Goal: Task Accomplishment & Management: Complete application form

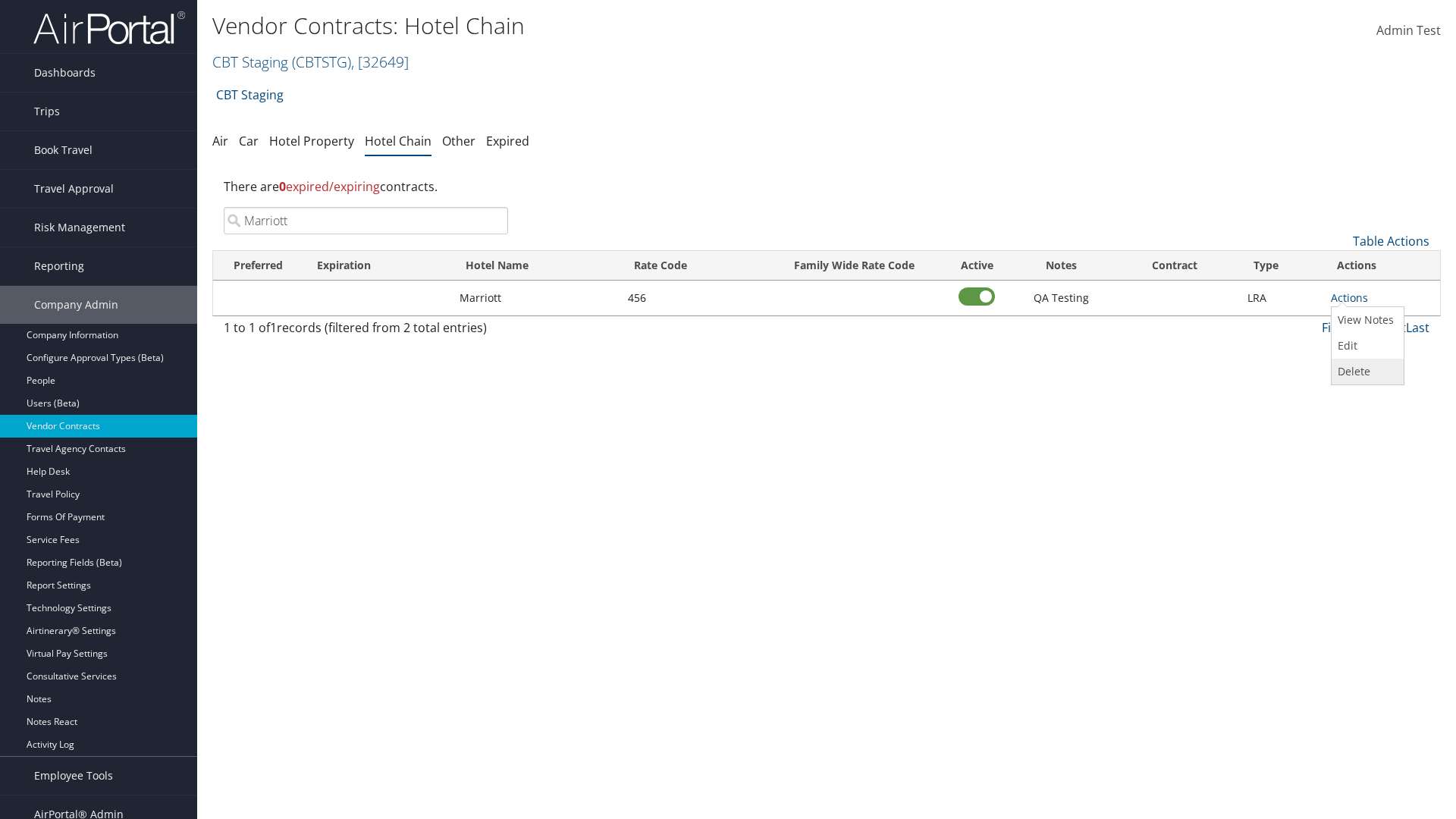
click at [1366, 371] on link "Delete" at bounding box center [1366, 371] width 68 height 26
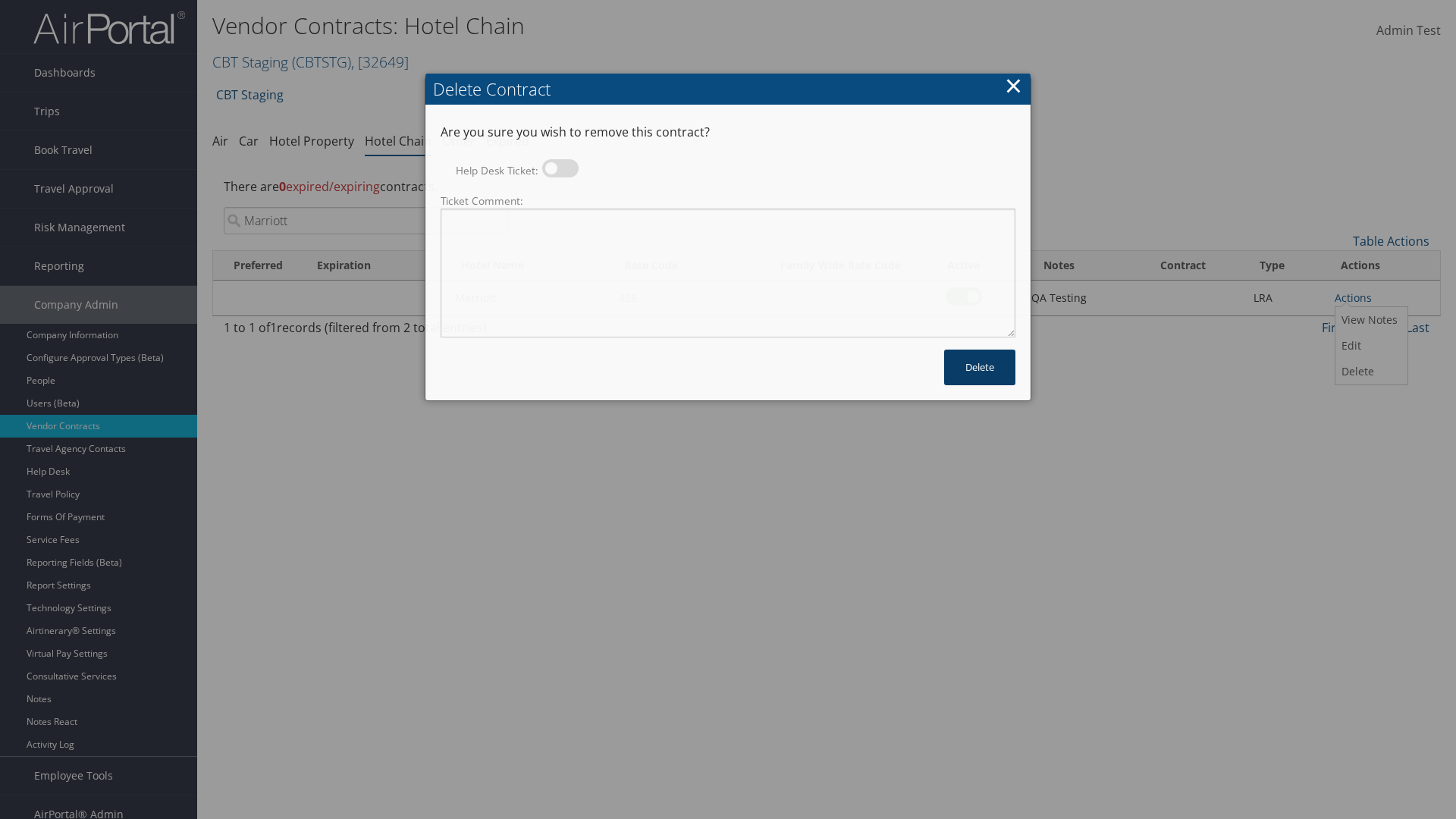
click at [980, 350] on button "Delete" at bounding box center [980, 367] width 71 height 36
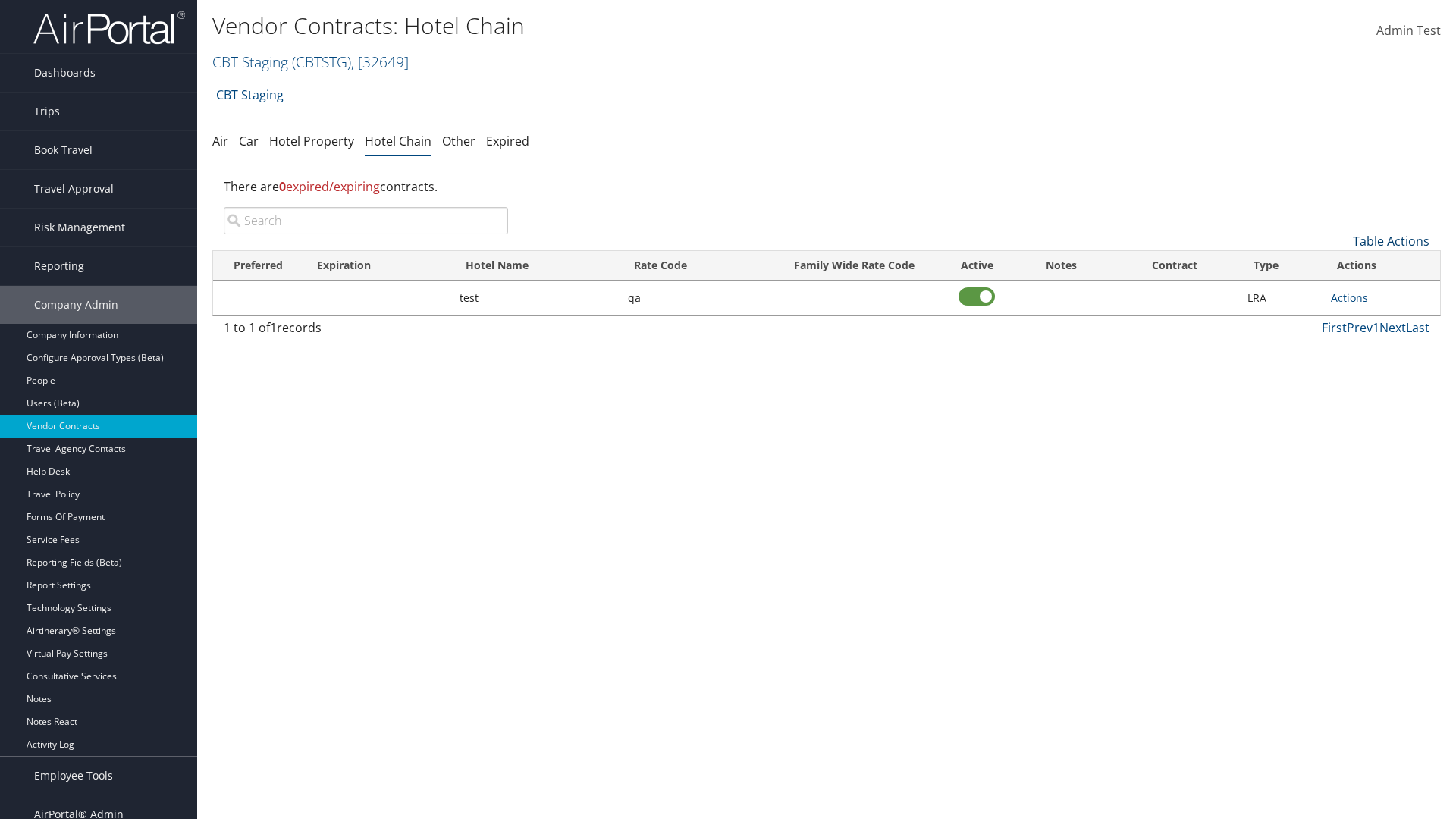
click at [1391, 241] on link "Table Actions" at bounding box center [1391, 241] width 77 height 17
click at [1340, 265] on link "Add New Contract" at bounding box center [1340, 265] width 199 height 26
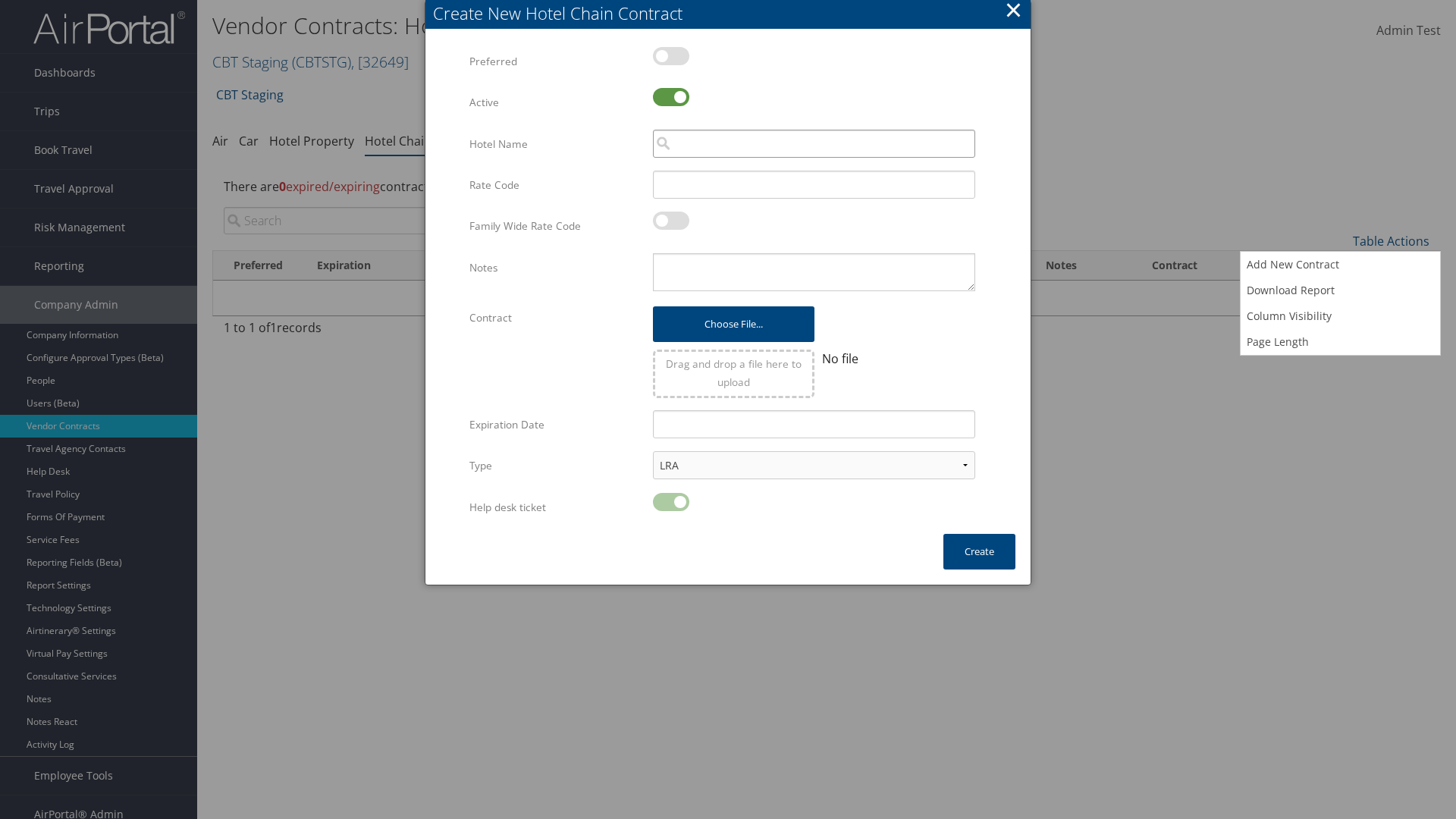
click at [814, 143] on input "search" at bounding box center [814, 143] width 322 height 28
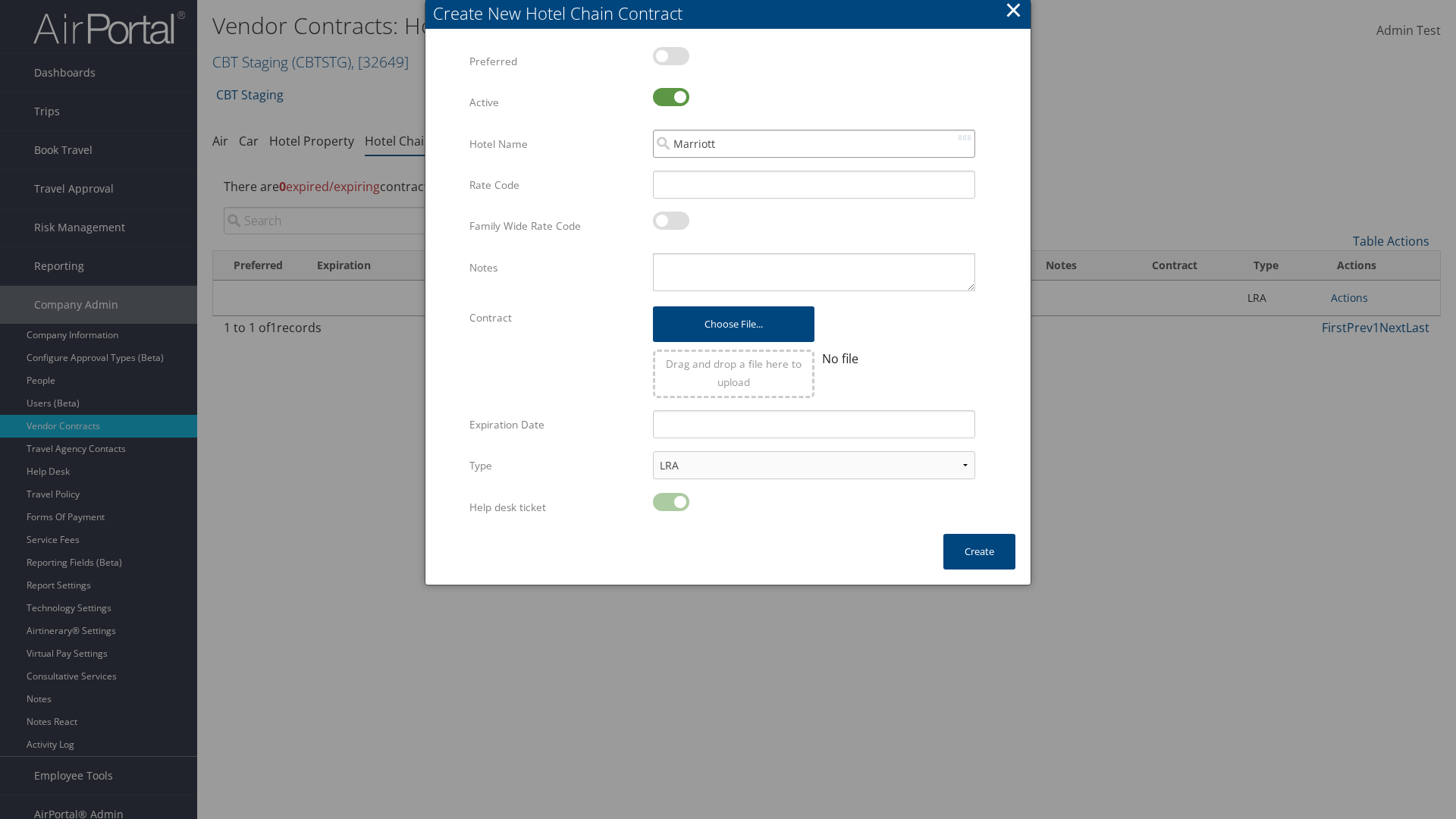
type input "Marriott"
type input "456"
type textarea "QA Testing"
click at [979, 551] on button "Create" at bounding box center [979, 552] width 72 height 36
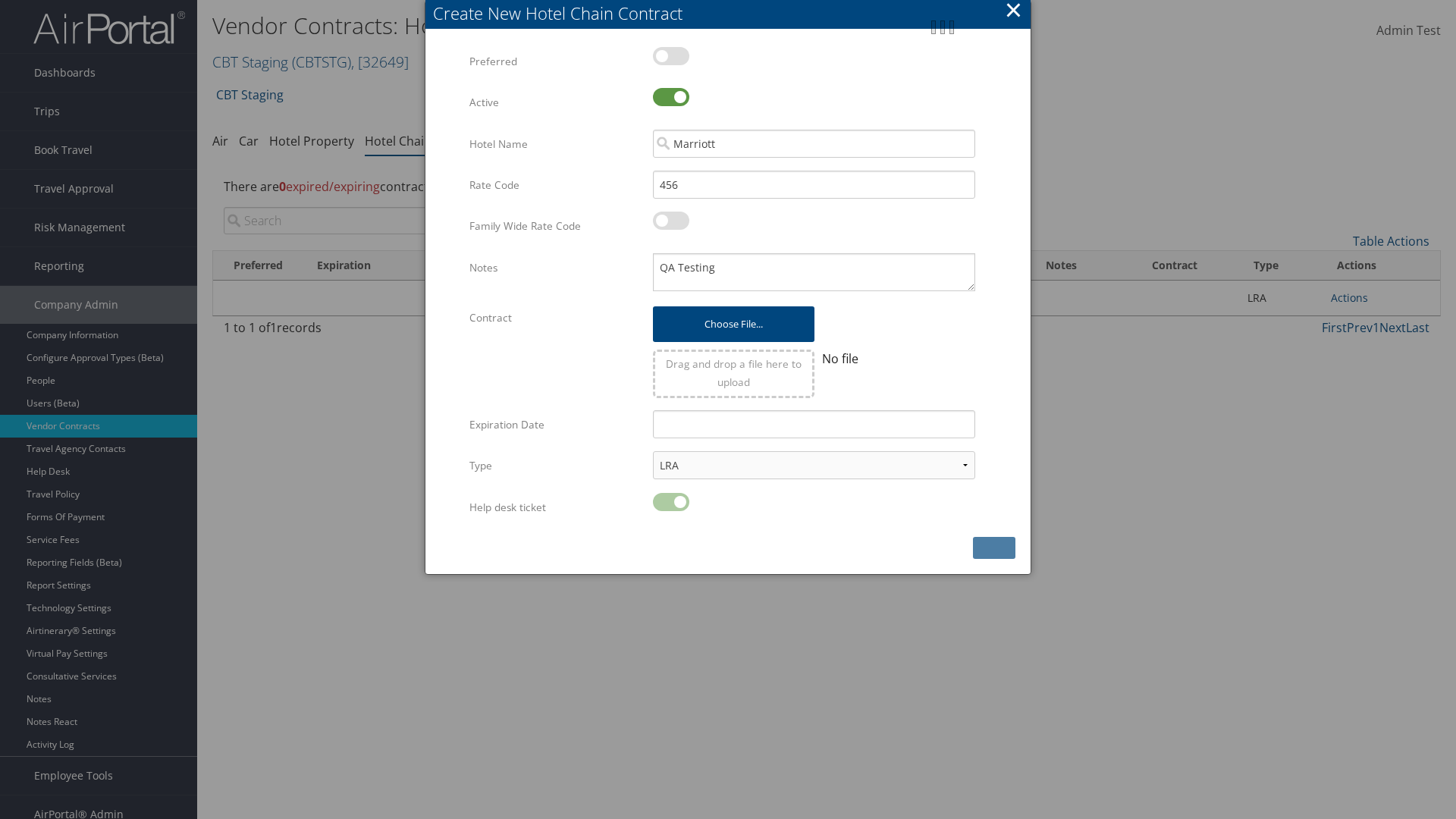
scroll to position [15, 0]
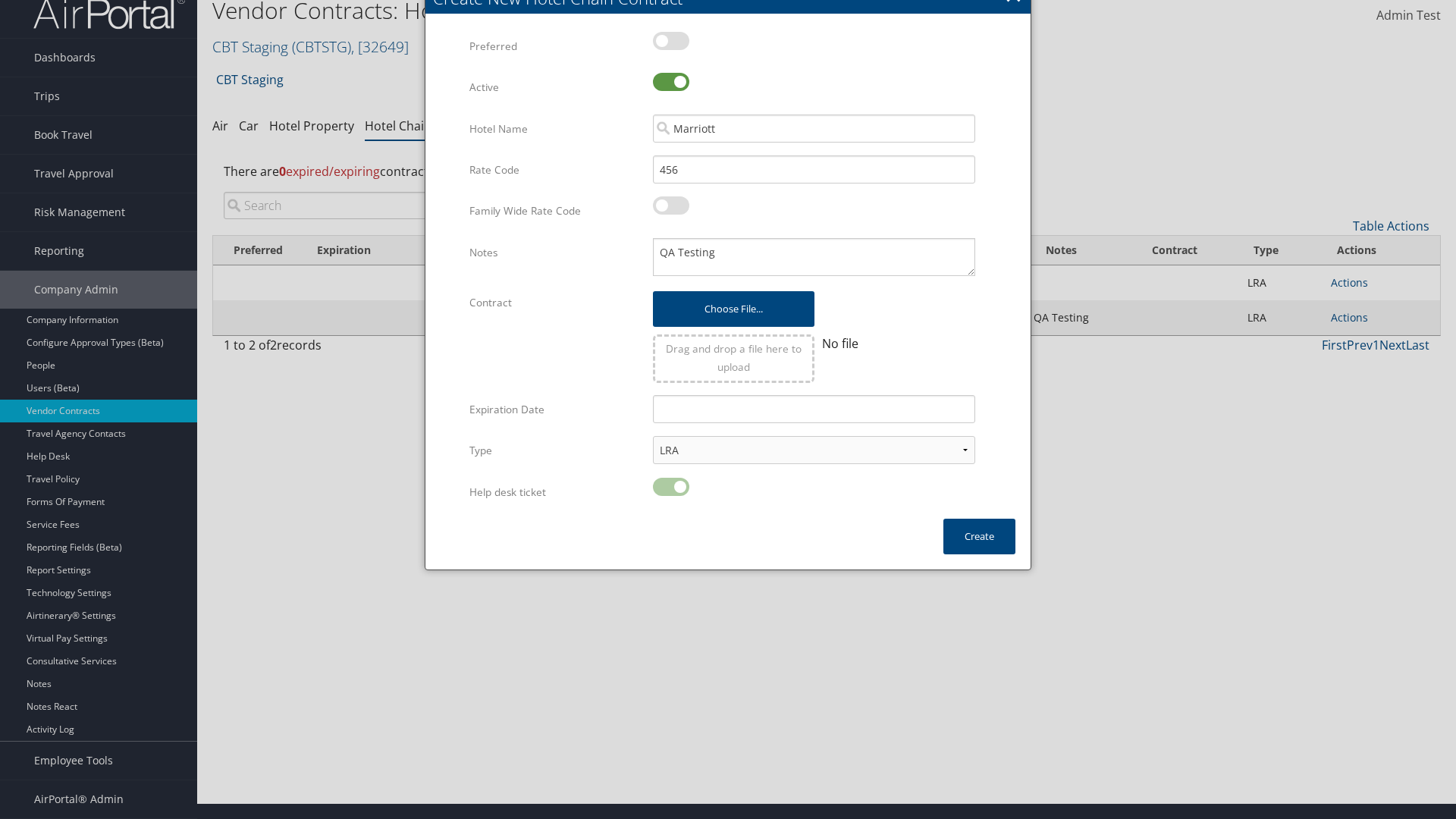
click at [366, 219] on input "search" at bounding box center [365, 206] width 284 height 28
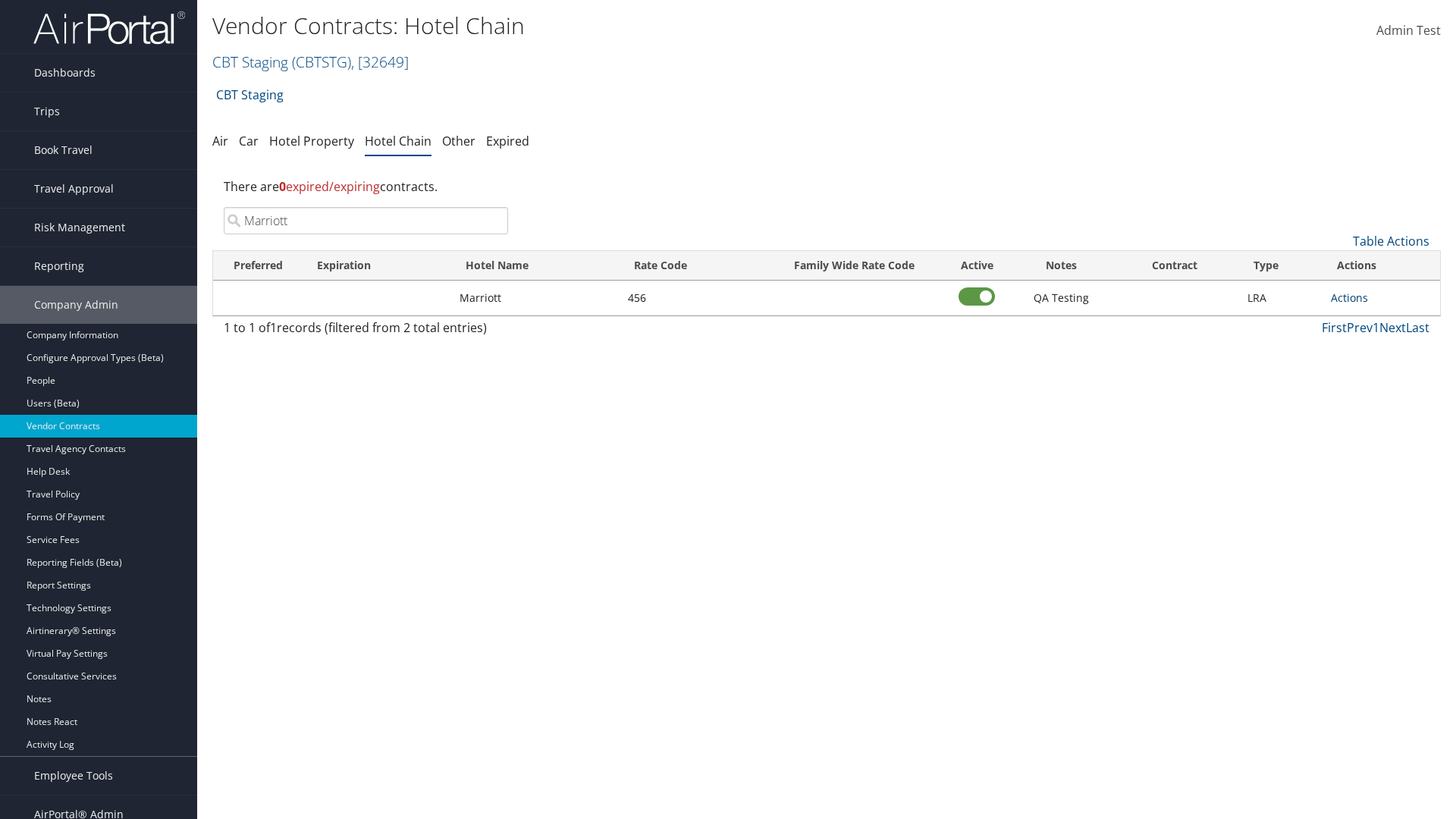
type input "Marriott"
click at [1349, 297] on link "Actions" at bounding box center [1350, 298] width 37 height 15
click at [1366, 320] on link "View Notes" at bounding box center [1366, 320] width 68 height 26
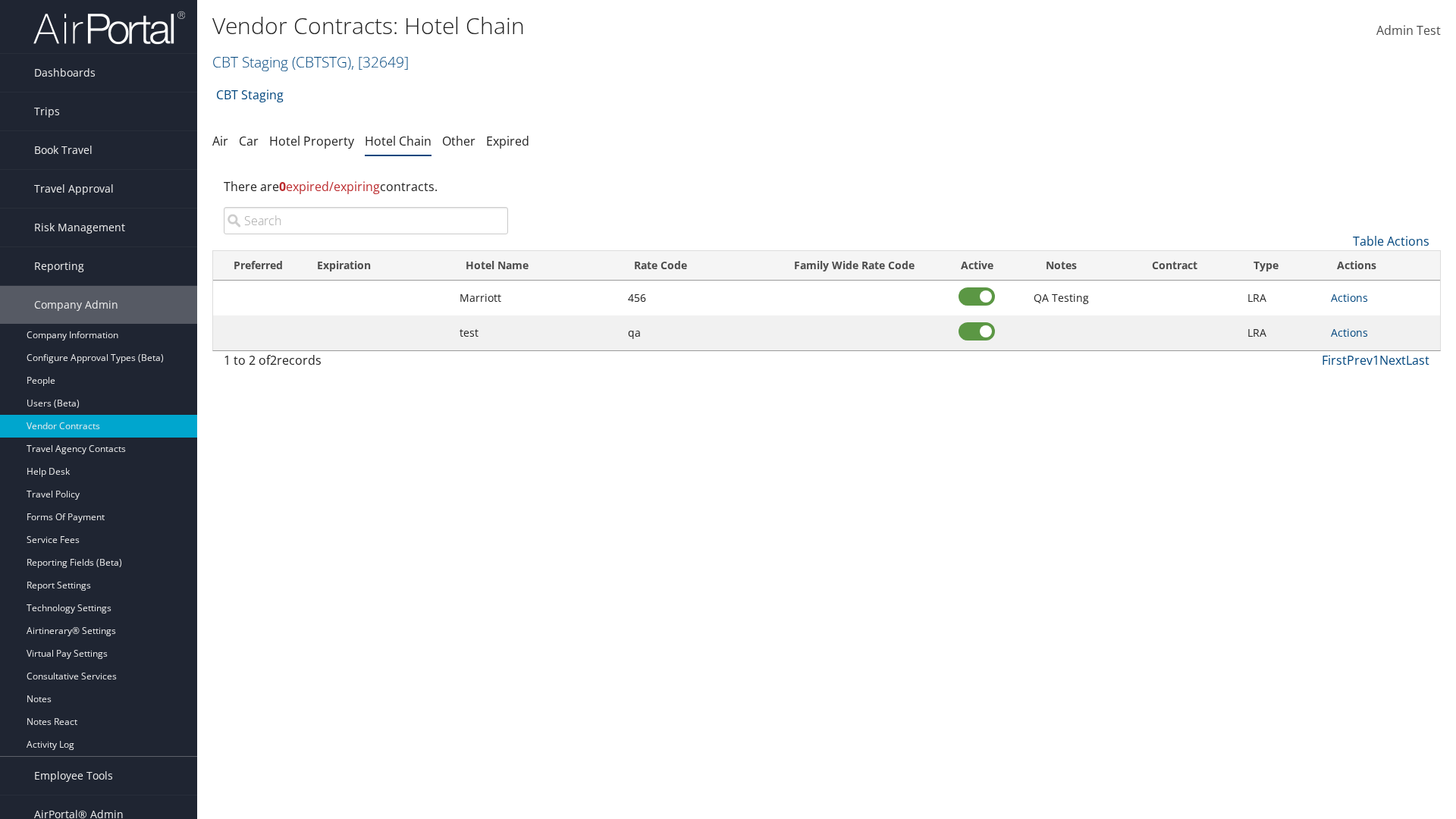
click at [366, 221] on input "search" at bounding box center [365, 221] width 284 height 28
type input "Marriott"
